Goal: Navigation & Orientation: Find specific page/section

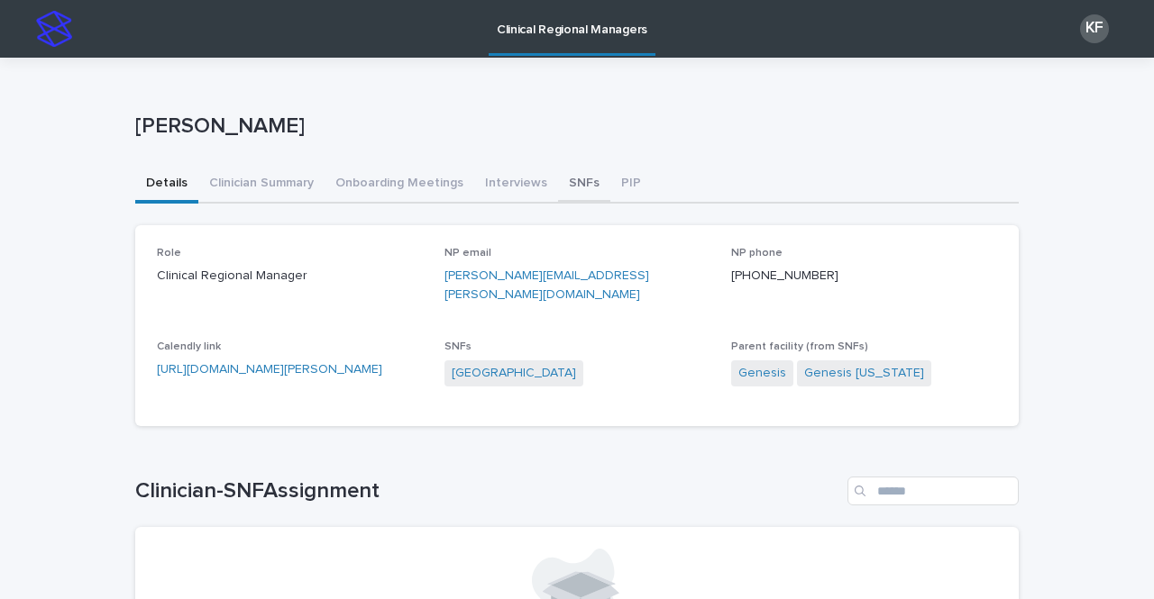
click at [569, 178] on button "SNFs" at bounding box center [584, 185] width 52 height 38
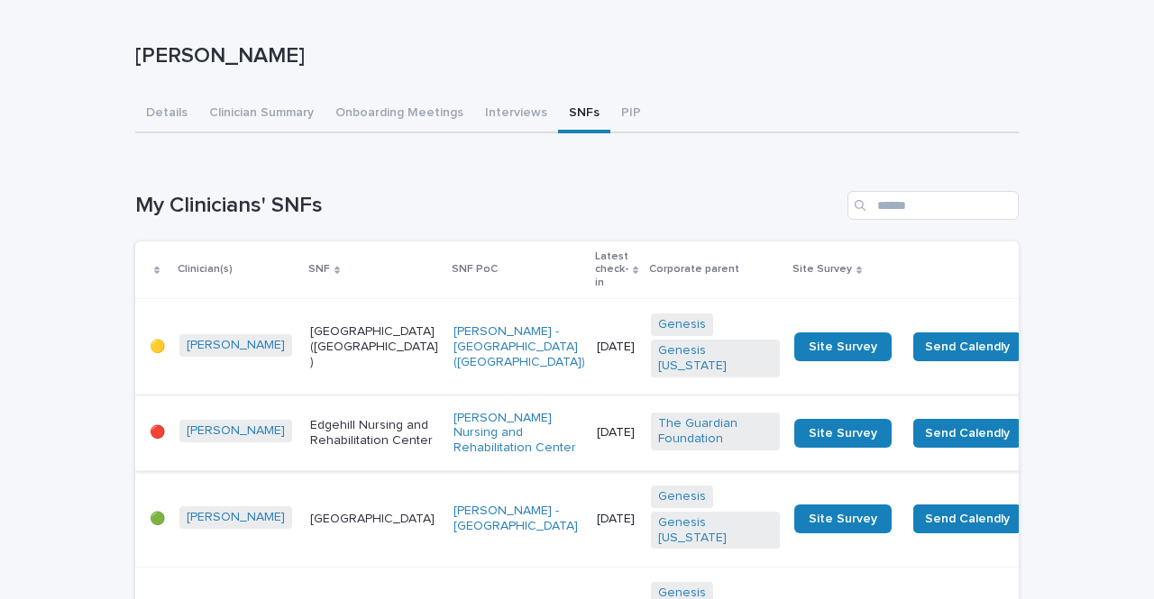
scroll to position [180, 0]
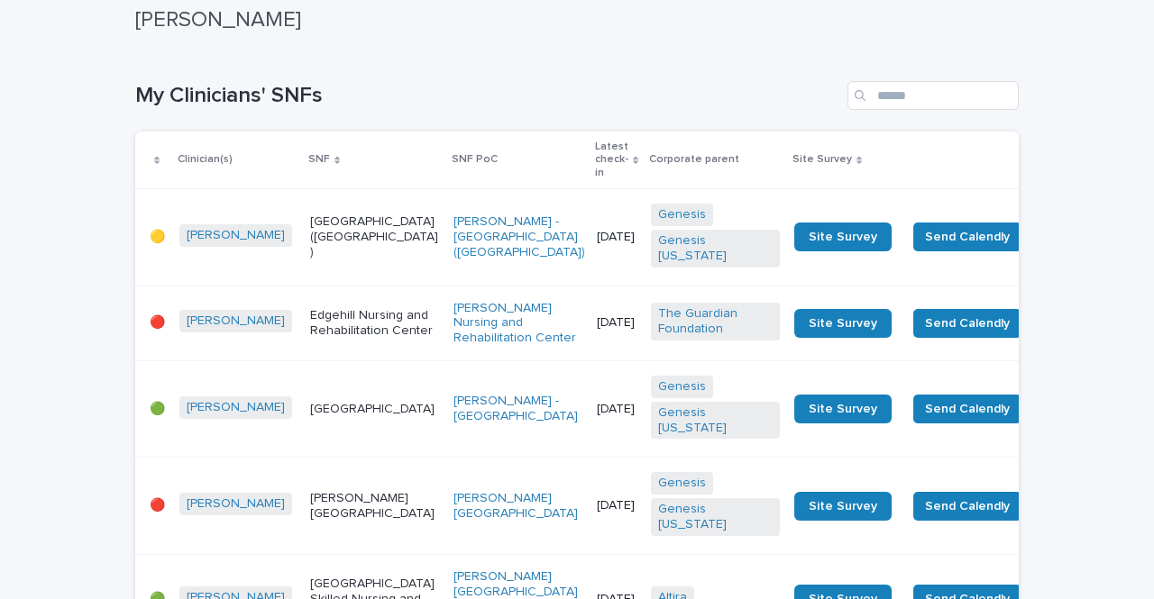
click at [344, 346] on div "Edgehill Nursing and Rehabilitation Center" at bounding box center [374, 323] width 129 height 45
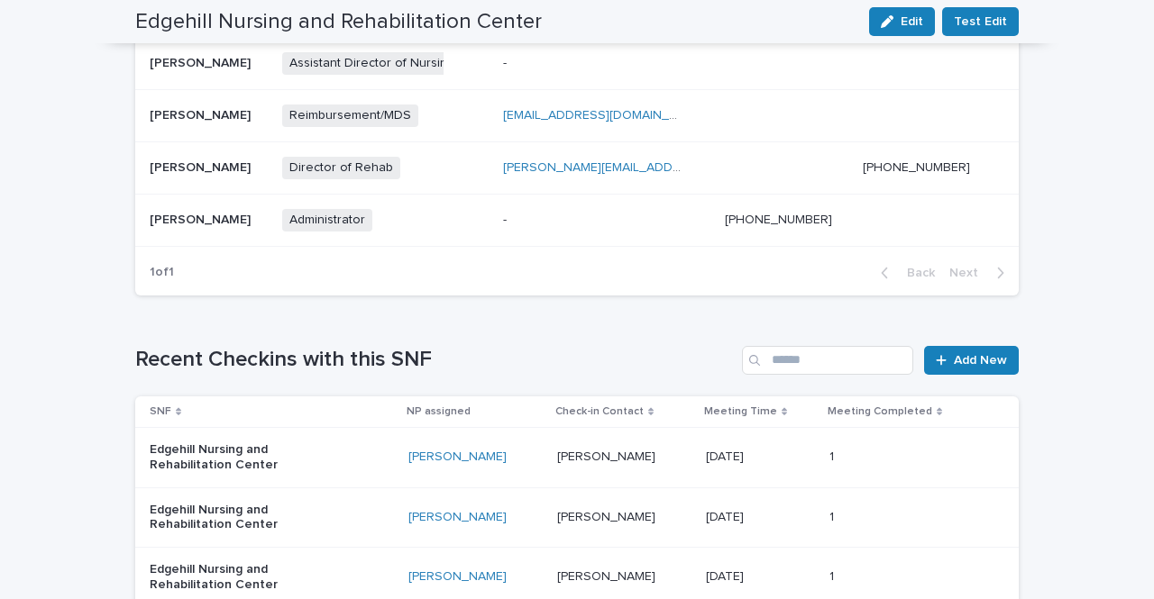
scroll to position [811, 0]
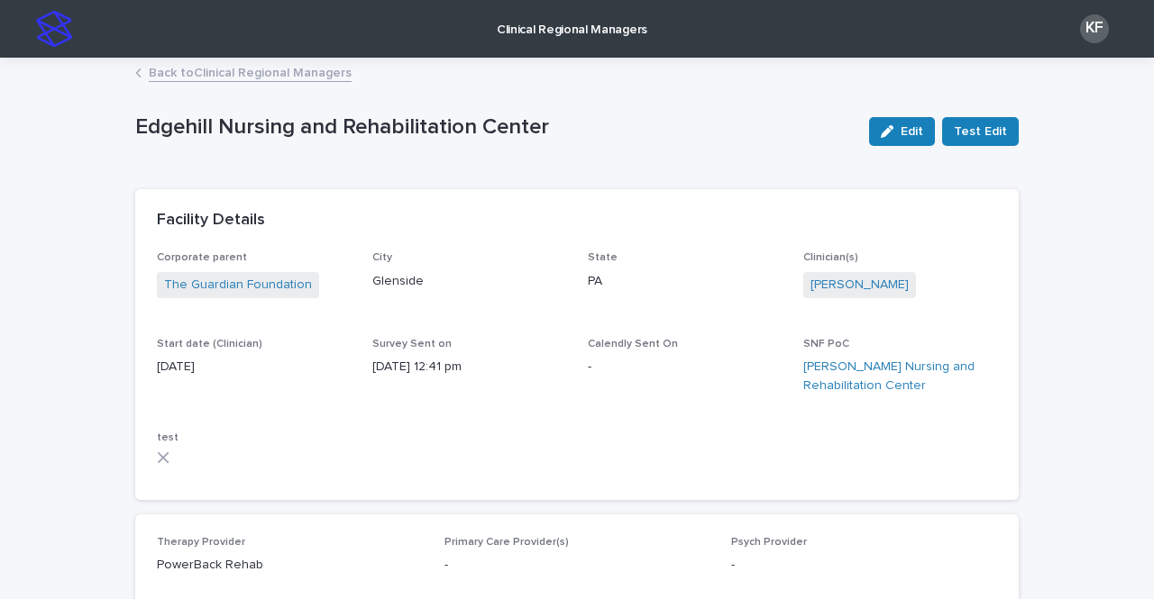
click at [156, 73] on link "Back to Clinical Regional Managers" at bounding box center [250, 71] width 203 height 21
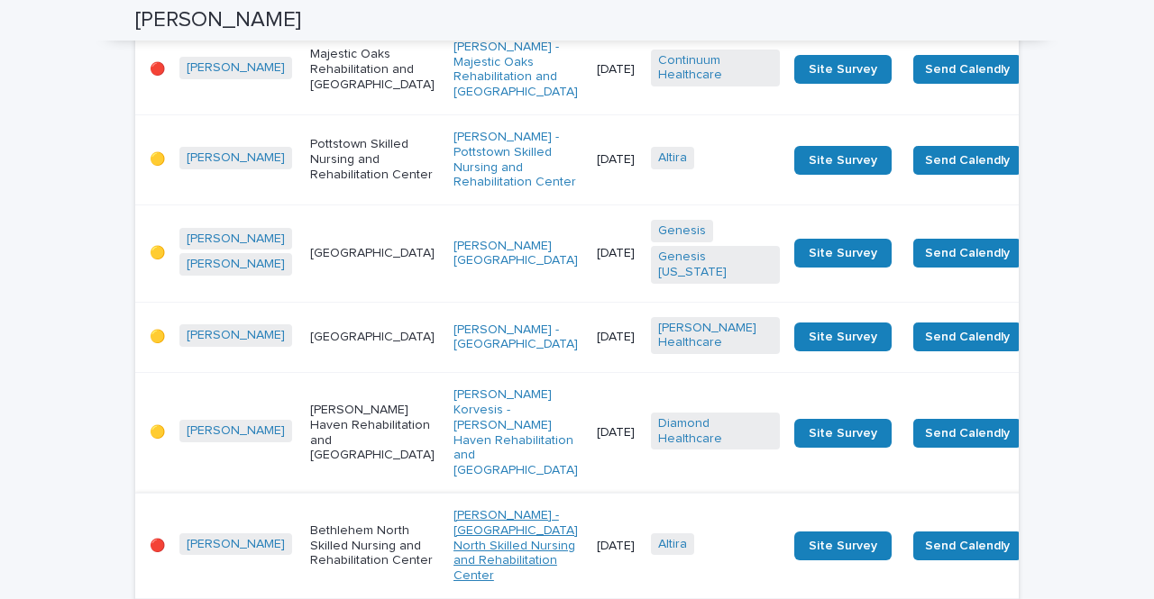
scroll to position [1983, 0]
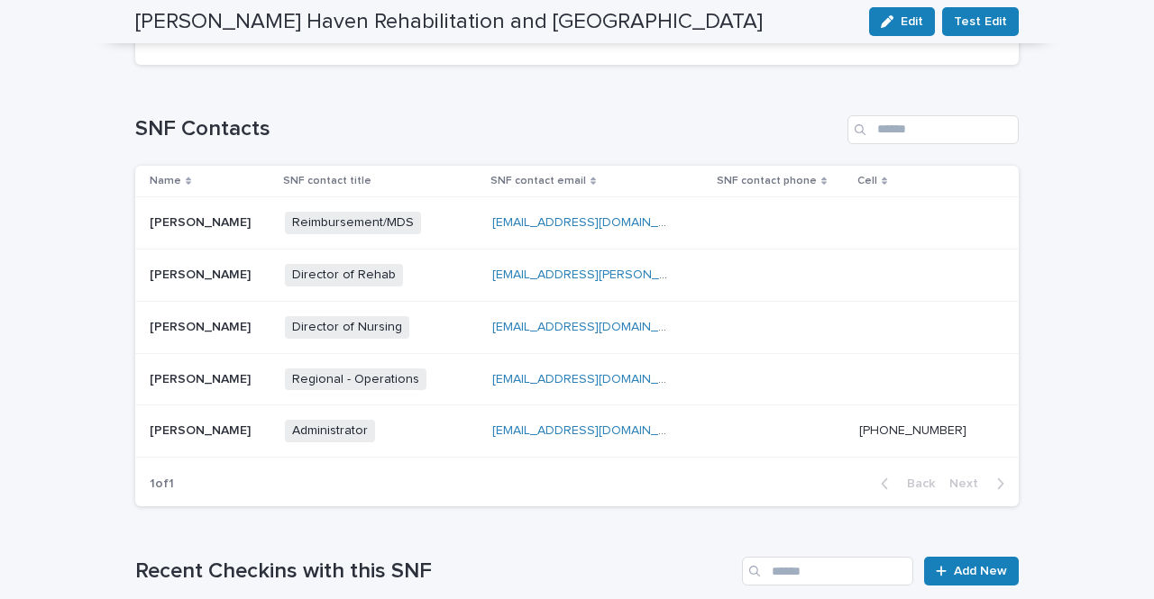
scroll to position [87, 0]
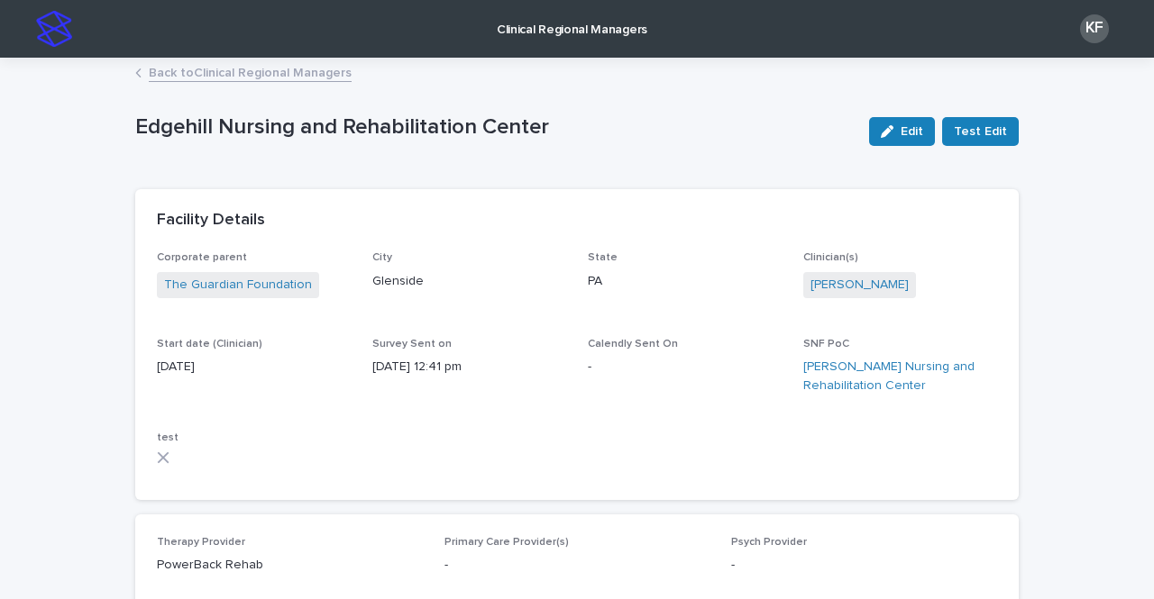
click at [582, 36] on p "Clinical Regional Managers" at bounding box center [572, 19] width 151 height 38
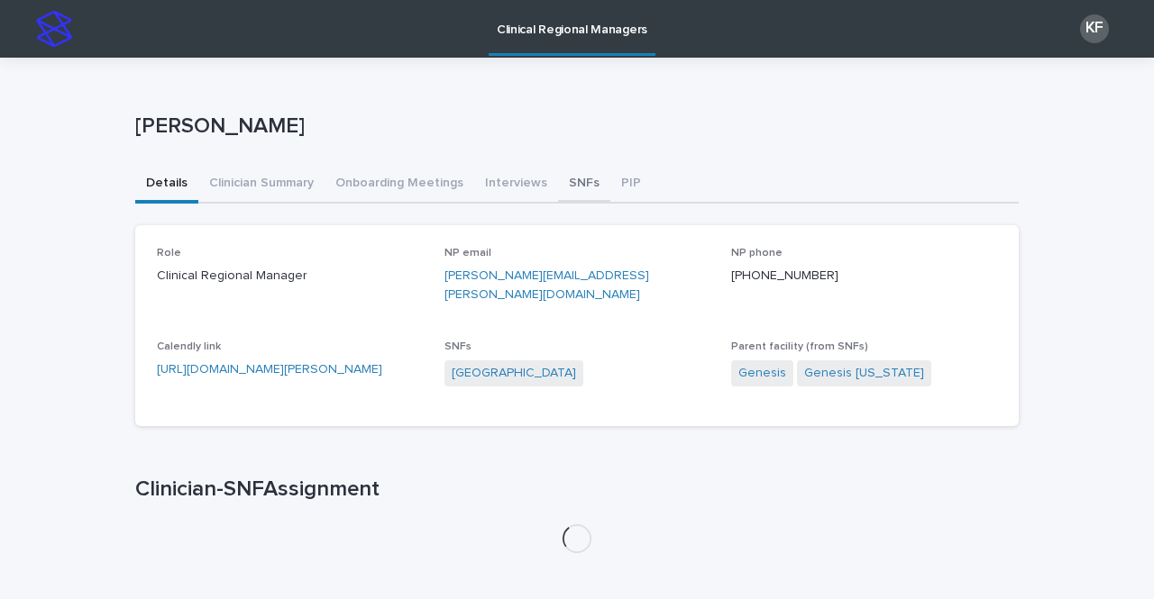
click at [563, 178] on button "SNFs" at bounding box center [584, 185] width 52 height 38
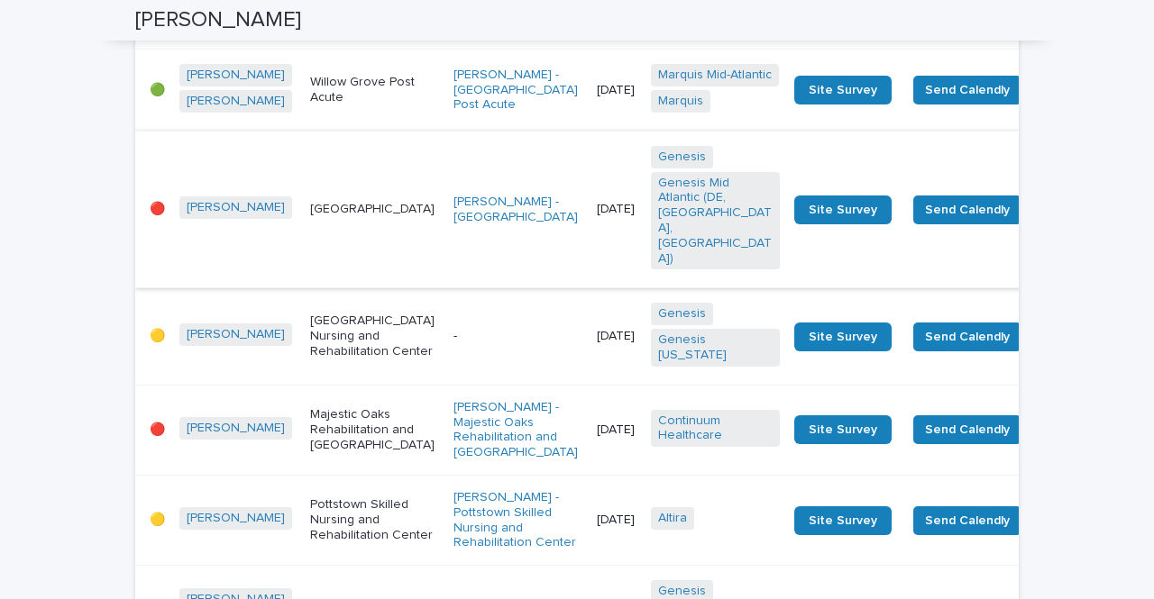
scroll to position [1532, 0]
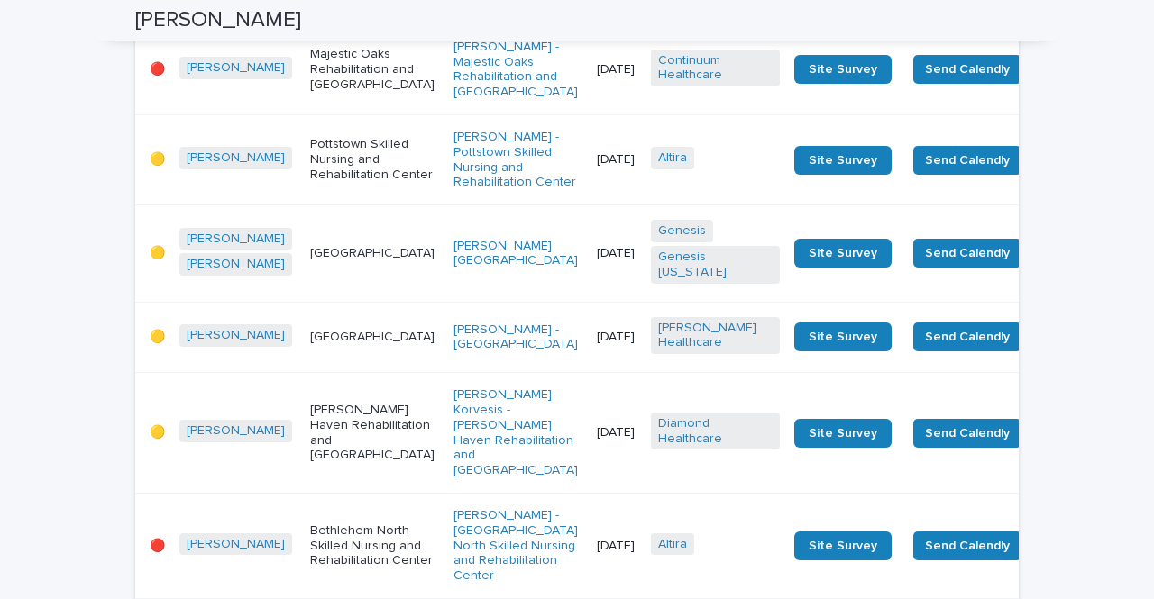
click at [361, 114] on td "Majestic Oaks Rehabilitation and [GEOGRAPHIC_DATA]" at bounding box center [374, 69] width 143 height 90
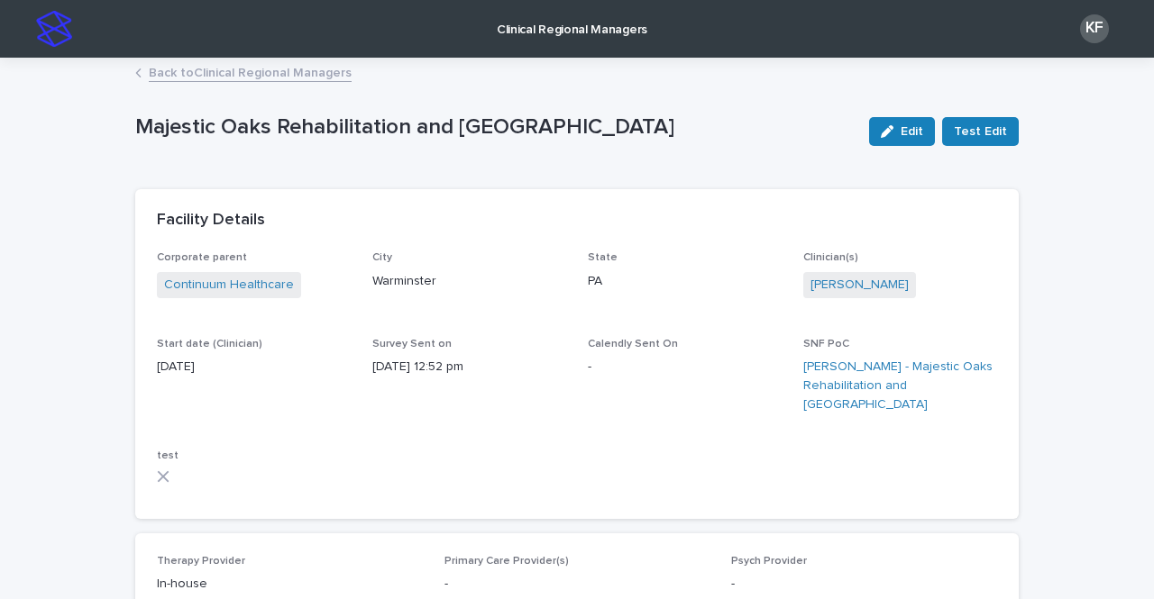
click at [559, 30] on p "Clinical Regional Managers" at bounding box center [572, 19] width 151 height 38
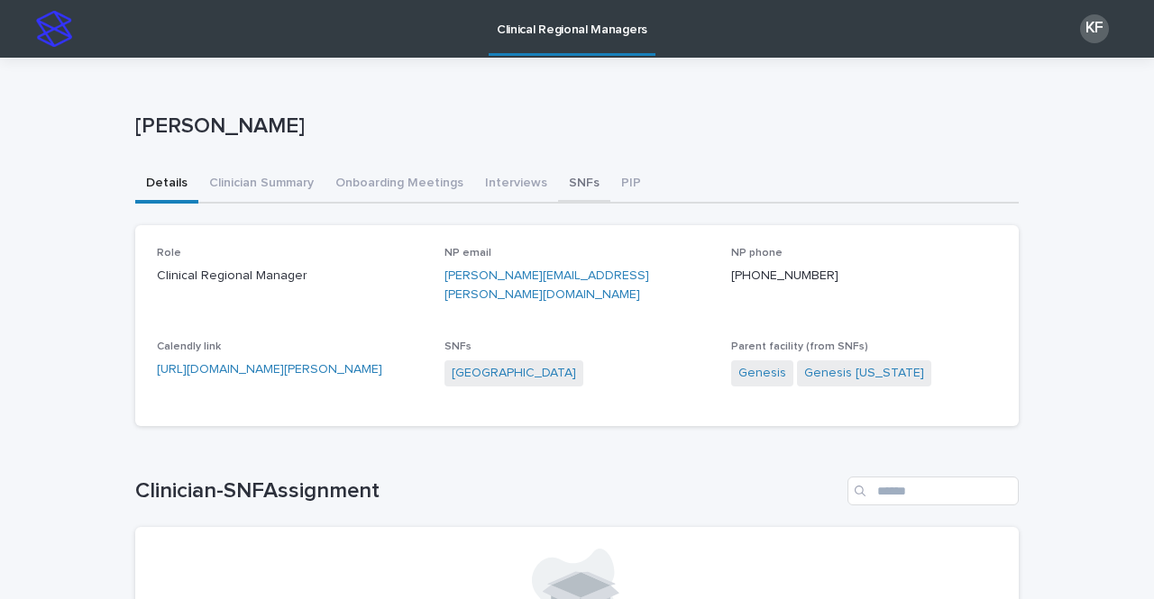
click at [562, 192] on button "SNFs" at bounding box center [584, 185] width 52 height 38
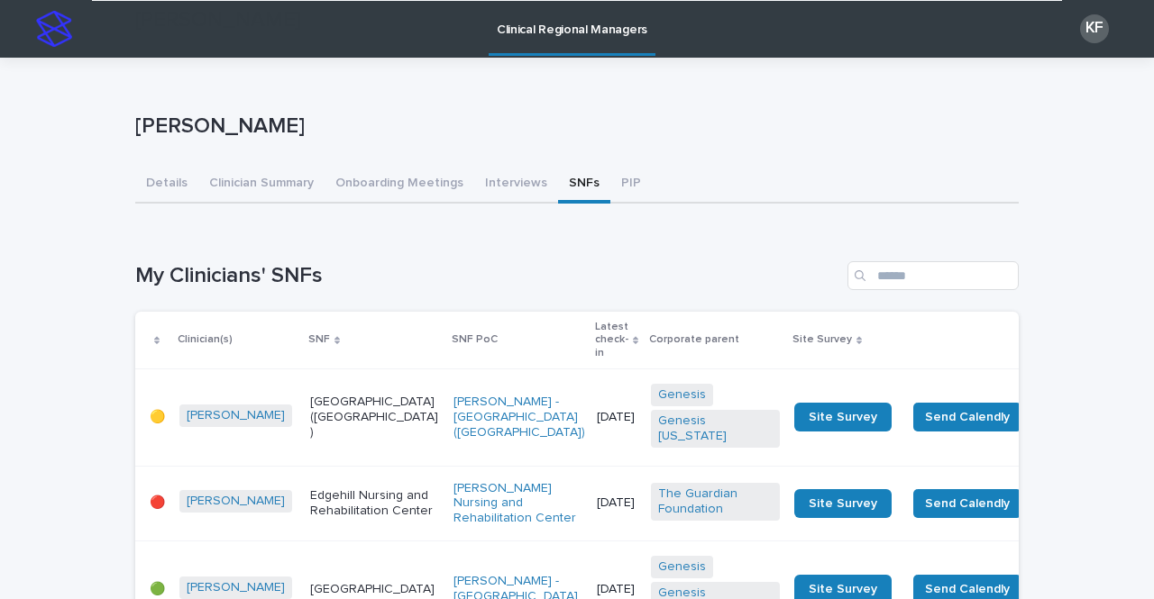
scroll to position [1442, 0]
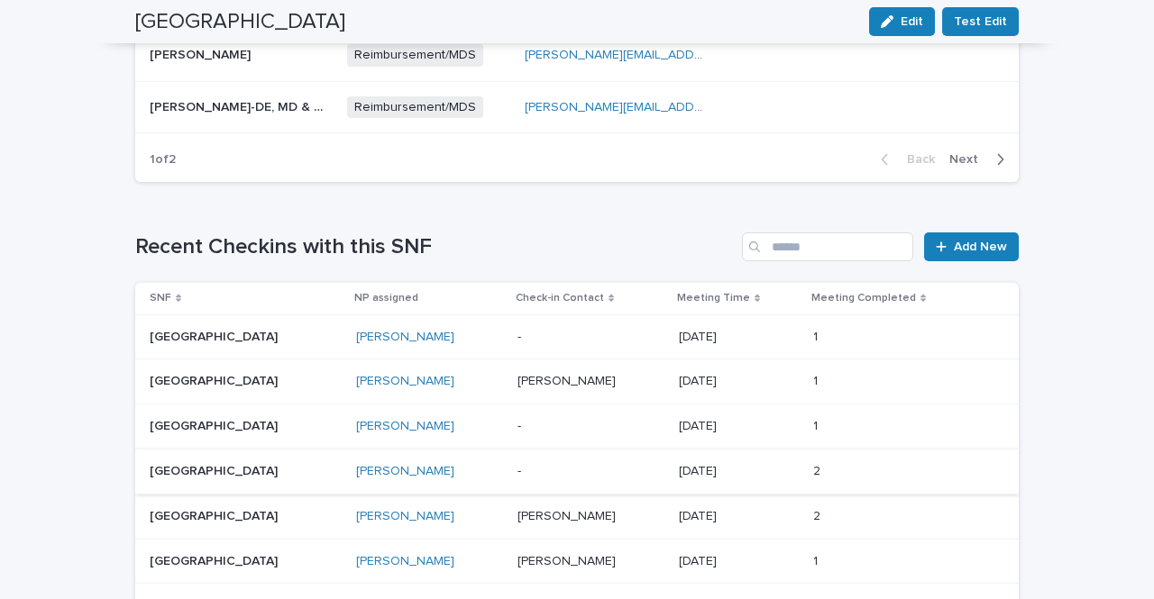
scroll to position [1205, 0]
click at [528, 329] on p at bounding box center [590, 336] width 147 height 15
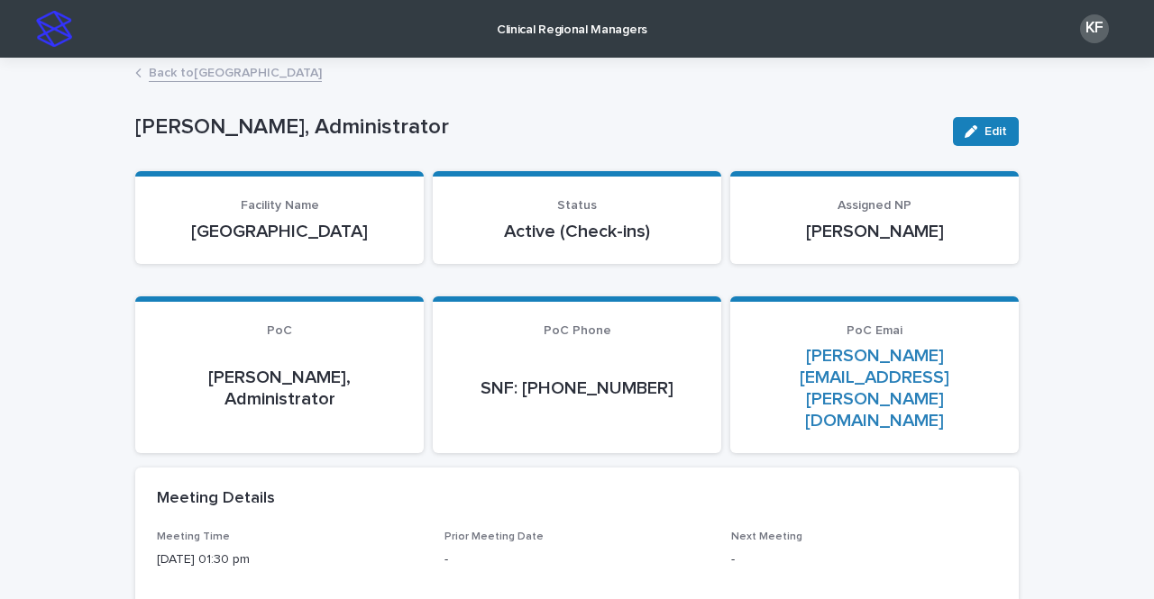
click at [158, 69] on link "Back to [GEOGRAPHIC_DATA]" at bounding box center [235, 71] width 173 height 21
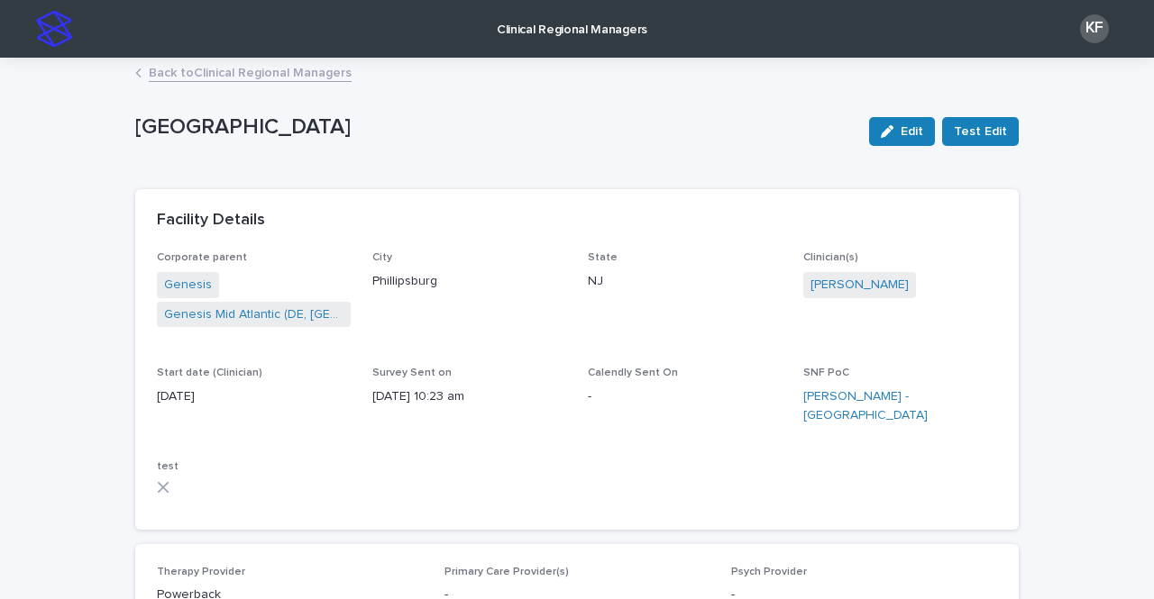
click at [568, 30] on p "Clinical Regional Managers" at bounding box center [572, 19] width 151 height 38
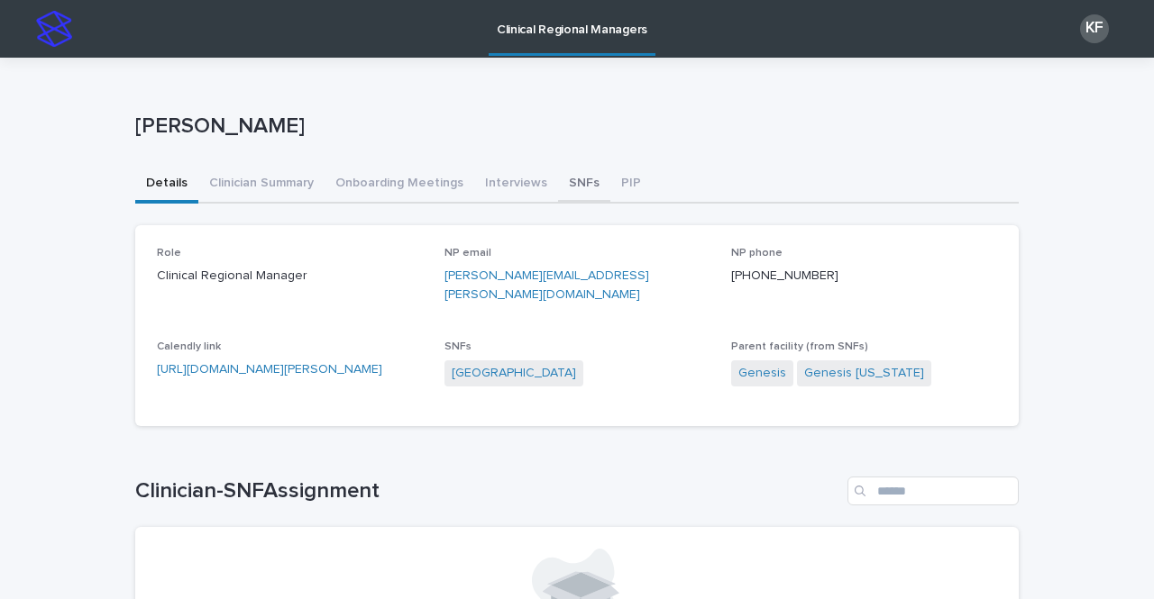
click at [574, 178] on button "SNFs" at bounding box center [584, 185] width 52 height 38
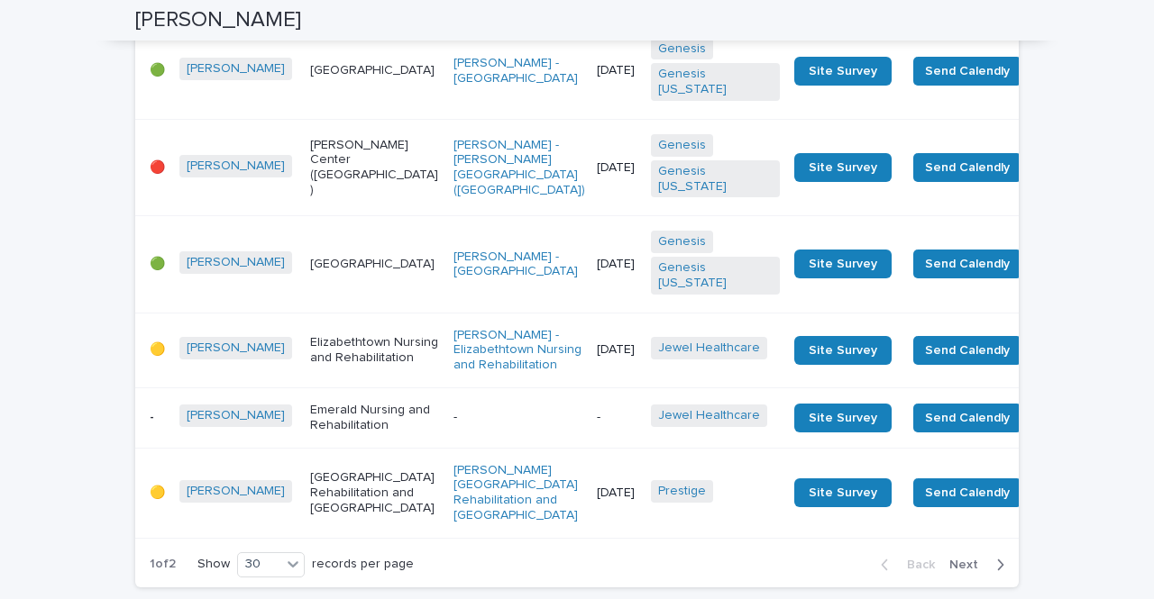
scroll to position [2614, 0]
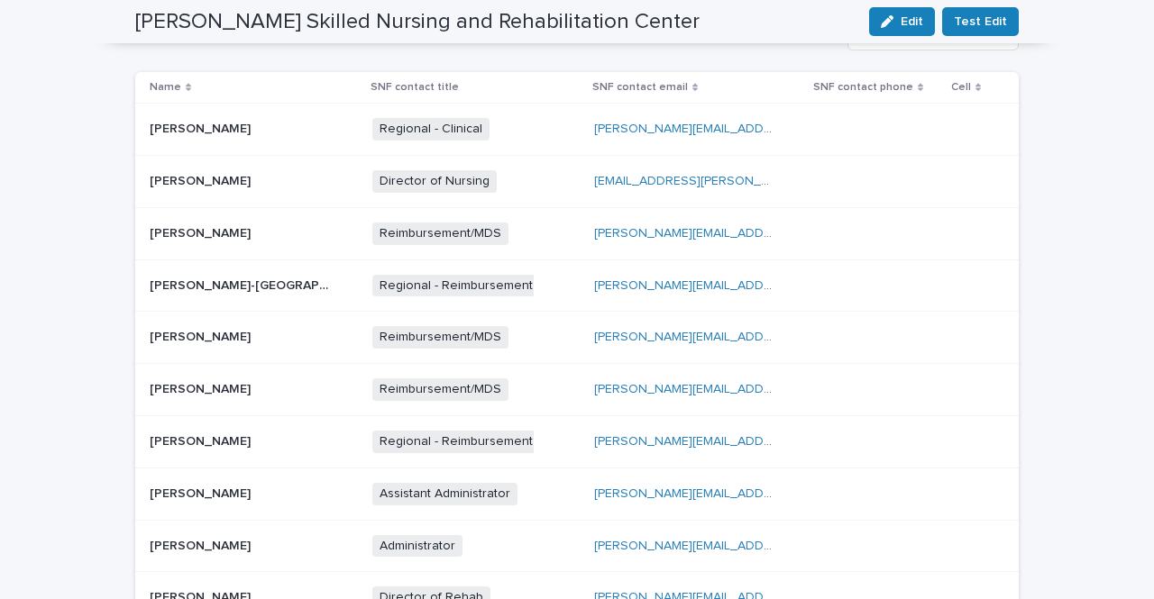
scroll to position [541, 0]
